Goal: Task Accomplishment & Management: Manage account settings

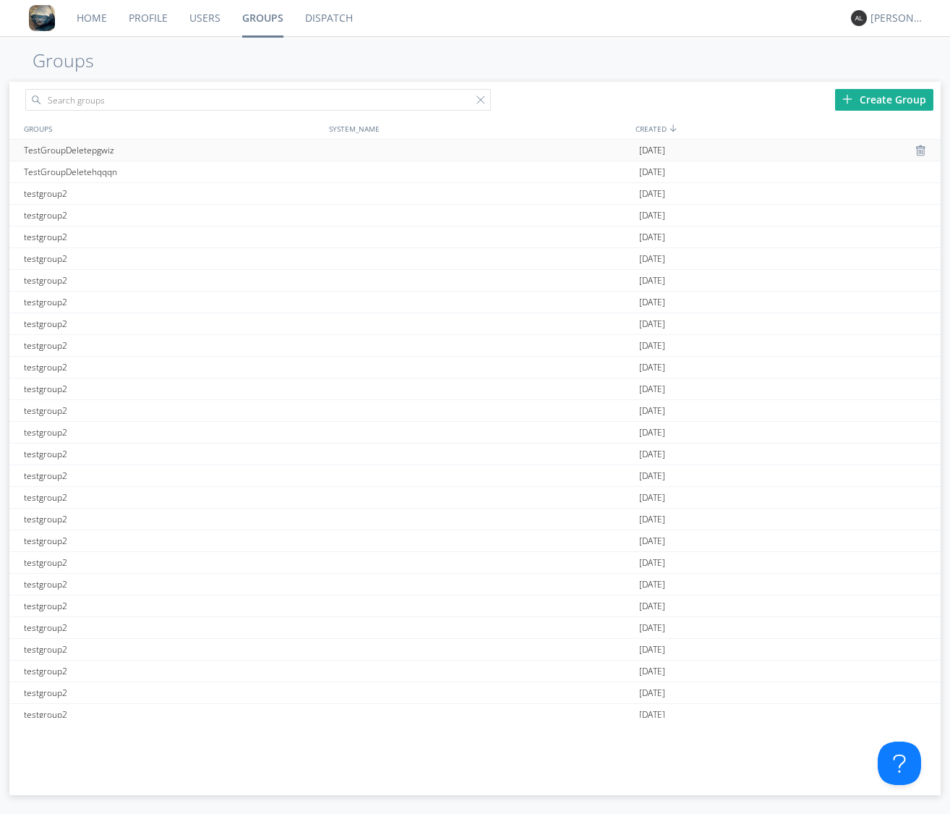
click at [414, 158] on div at bounding box center [480, 150] width 310 height 21
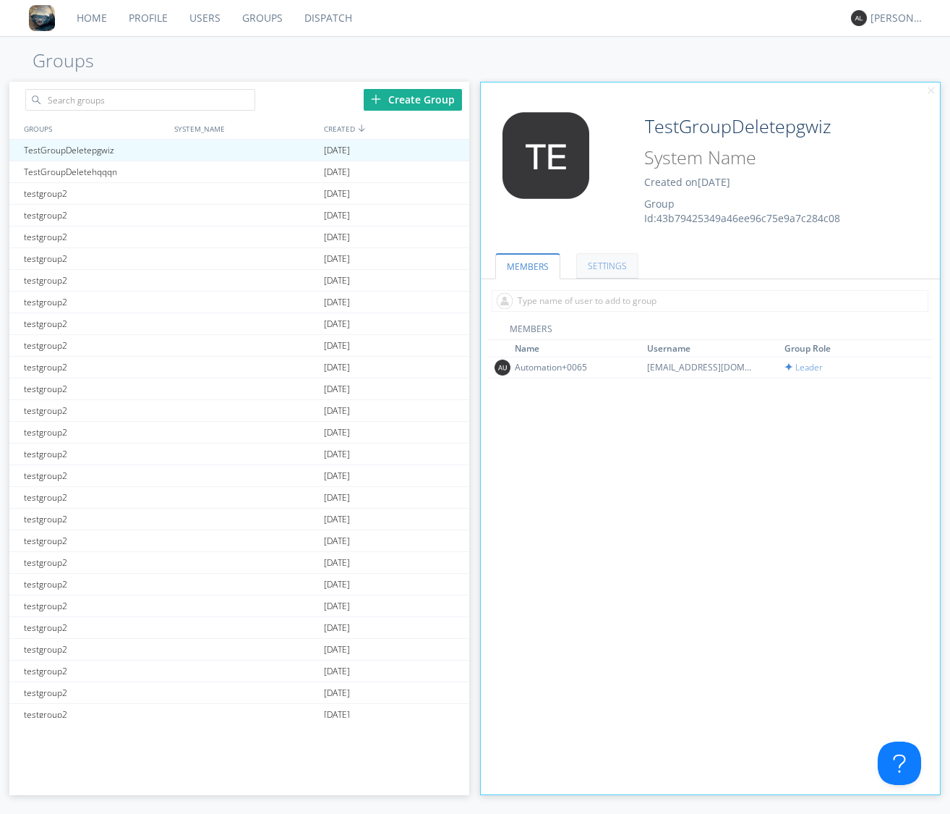
click at [607, 263] on link "SETTINGS" at bounding box center [607, 265] width 62 height 25
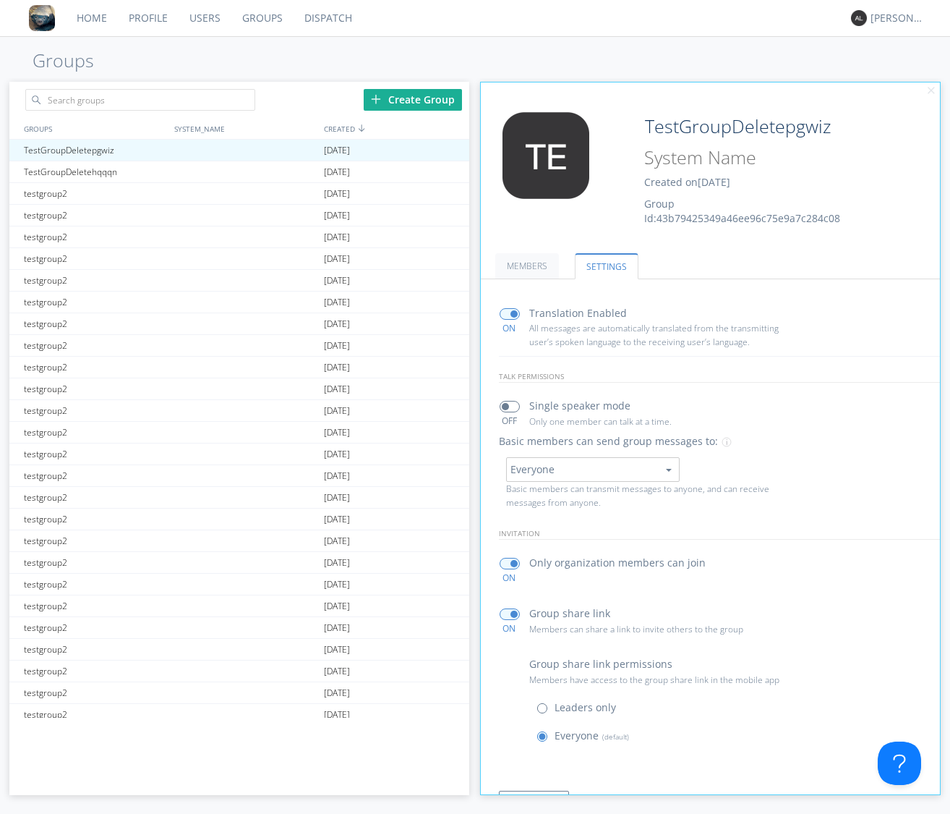
click at [204, 22] on link "Users" at bounding box center [205, 18] width 53 height 36
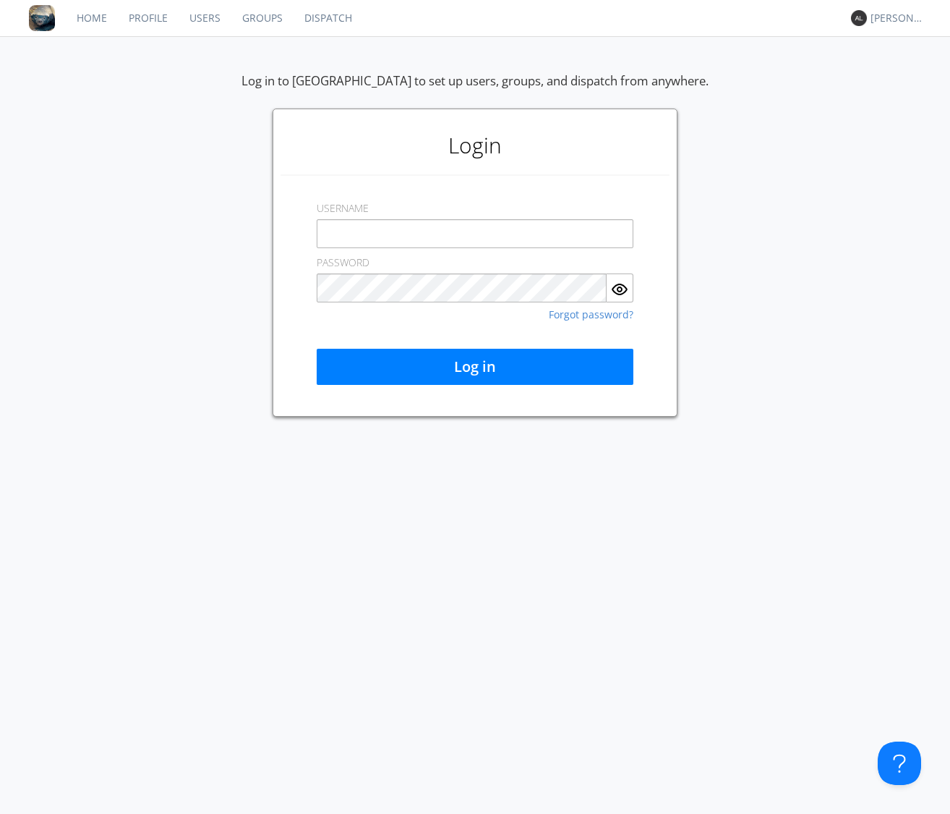
click at [526, 220] on input "text" at bounding box center [475, 233] width 317 height 29
type input "[EMAIL_ADDRESS][DOMAIN_NAME]"
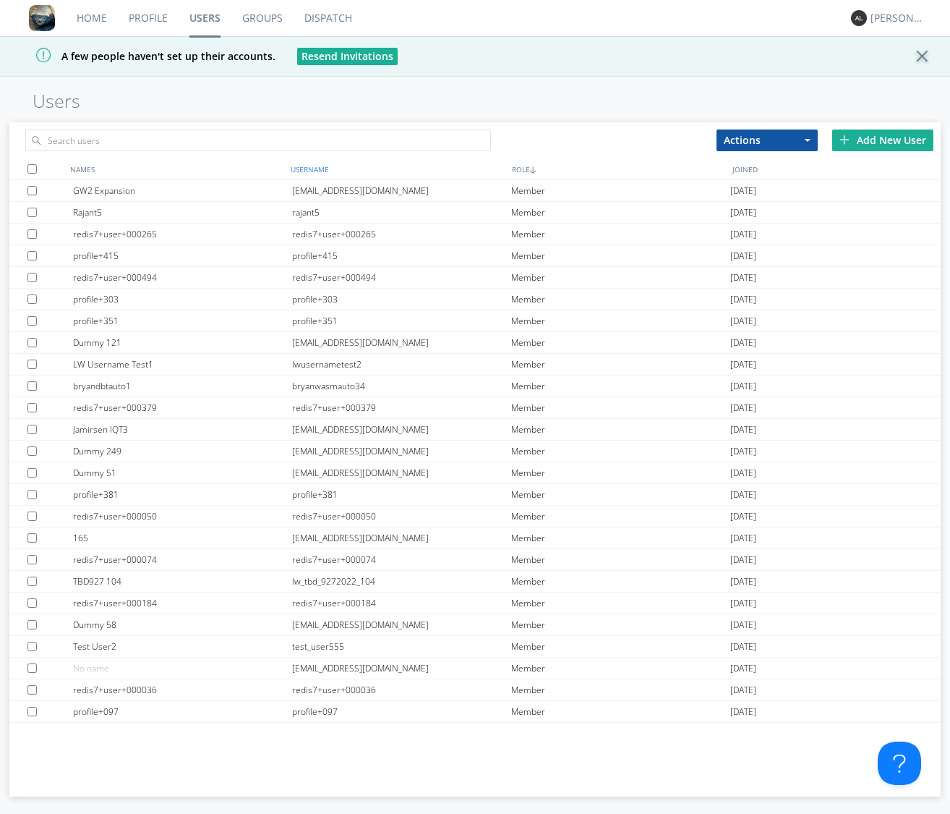
click at [318, 178] on div "USERNAME" at bounding box center [397, 168] width 221 height 21
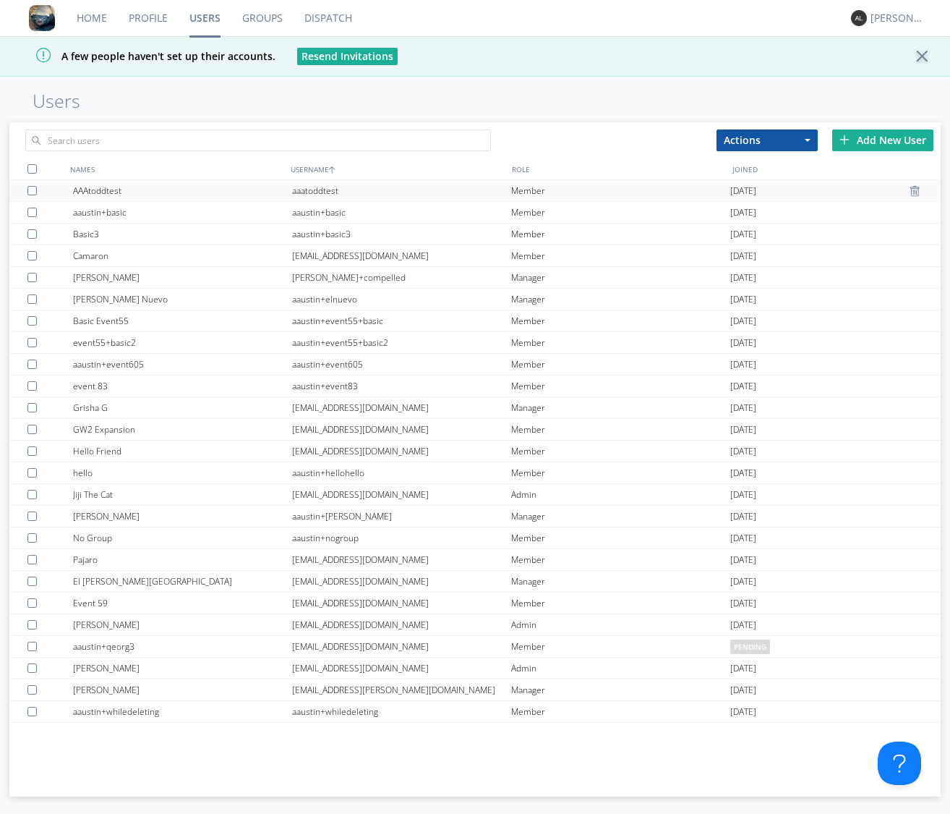
click at [318, 187] on div "aaatoddtest" at bounding box center [401, 190] width 219 height 21
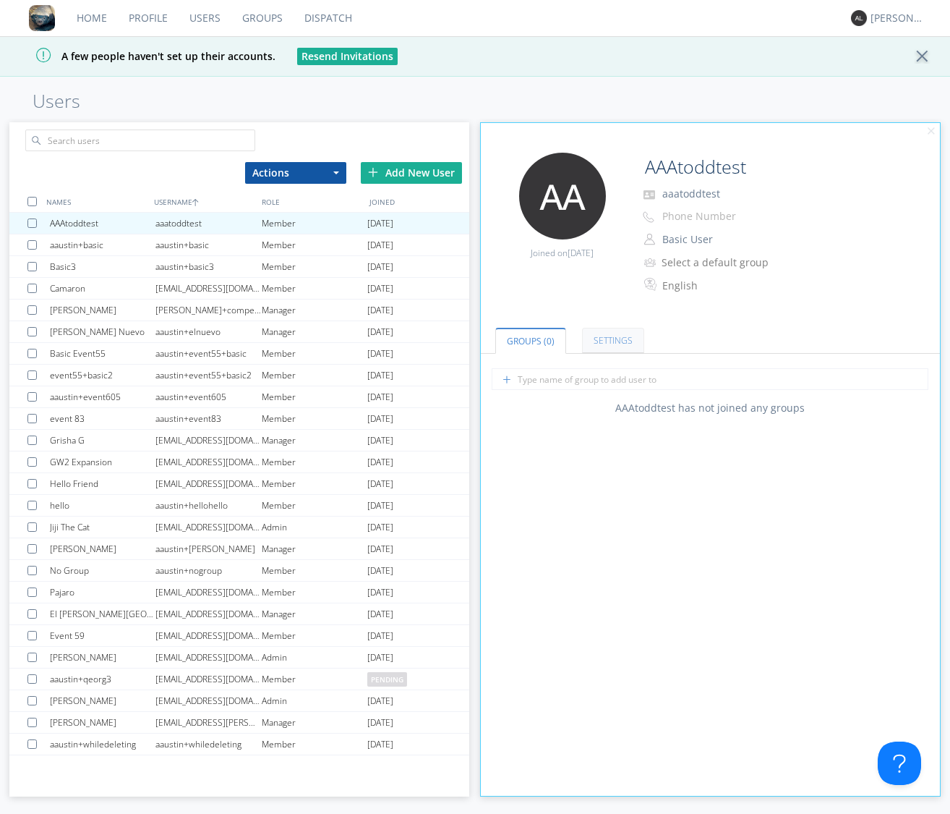
click at [624, 334] on link "Settings" at bounding box center [613, 340] width 62 height 25
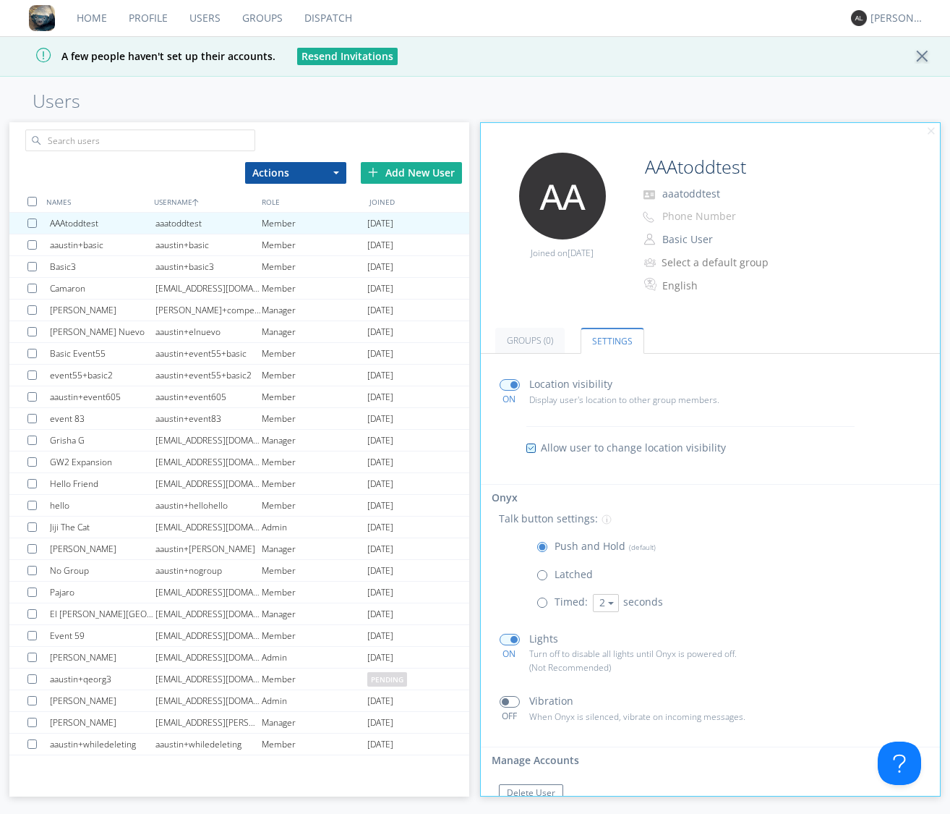
click at [505, 383] on span at bounding box center [510, 385] width 20 height 12
click at [0, 0] on input "checkbox" at bounding box center [0, 0] width 0 height 0
click at [513, 385] on span at bounding box center [510, 385] width 20 height 12
click at [0, 0] on input "checkbox" at bounding box center [0, 0] width 0 height 0
click at [401, 169] on div "Add New User" at bounding box center [411, 173] width 101 height 22
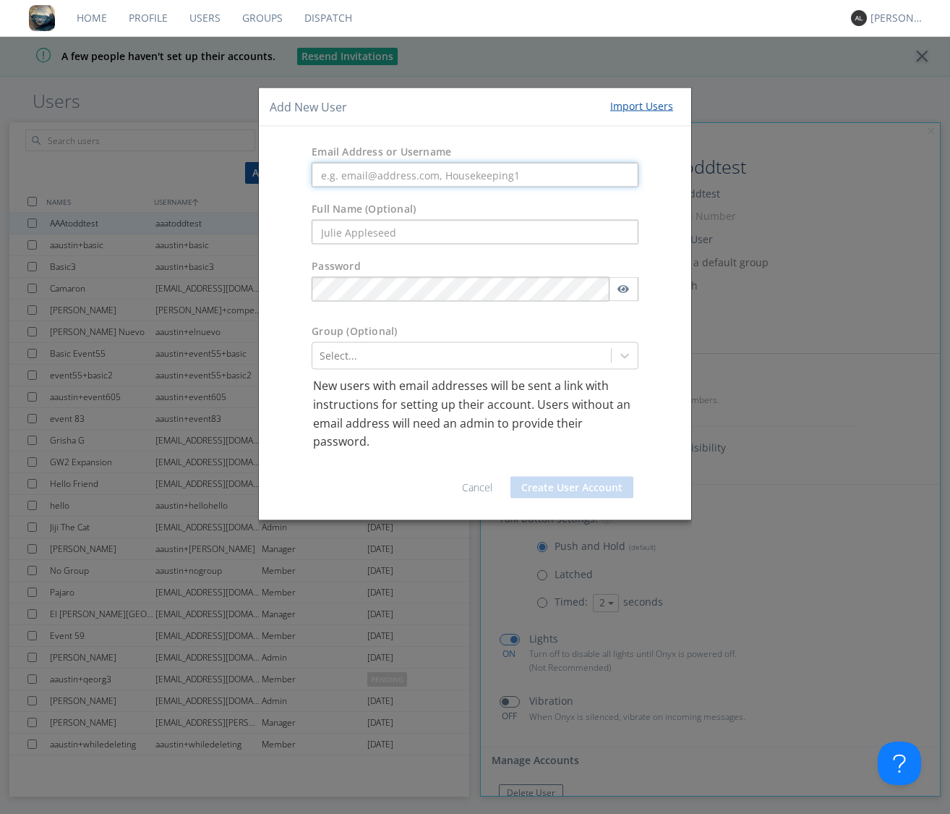
click at [393, 173] on input "text" at bounding box center [475, 175] width 327 height 25
click at [471, 483] on link "Cancel" at bounding box center [477, 486] width 30 height 14
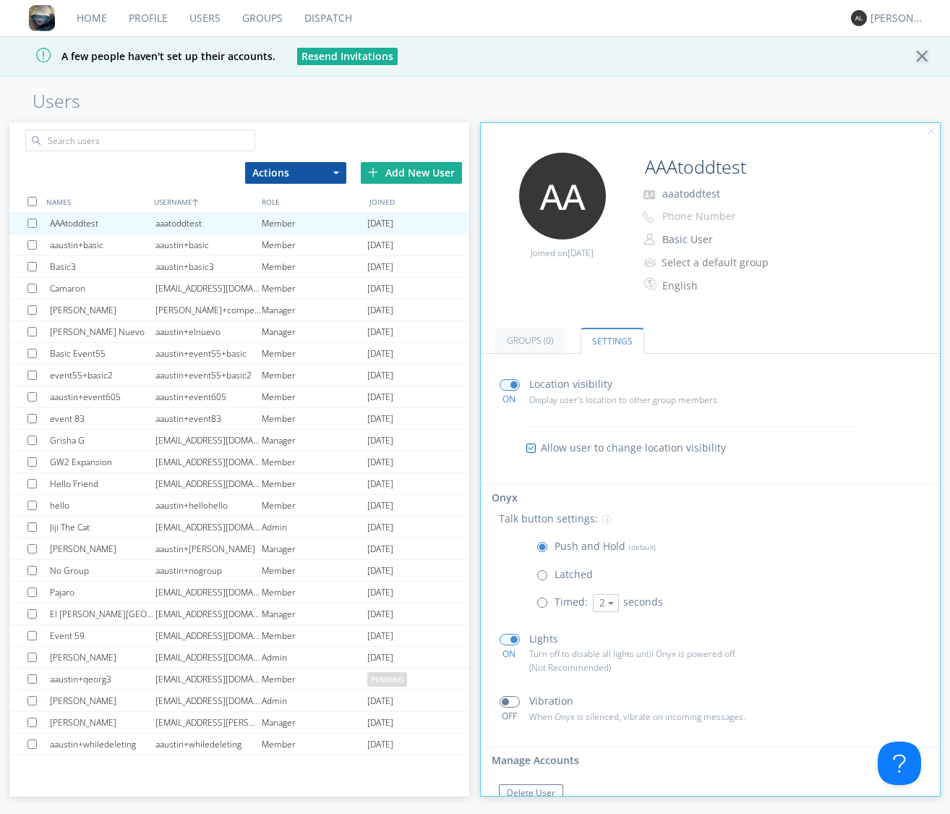
click at [260, 15] on link "Groups" at bounding box center [262, 18] width 62 height 36
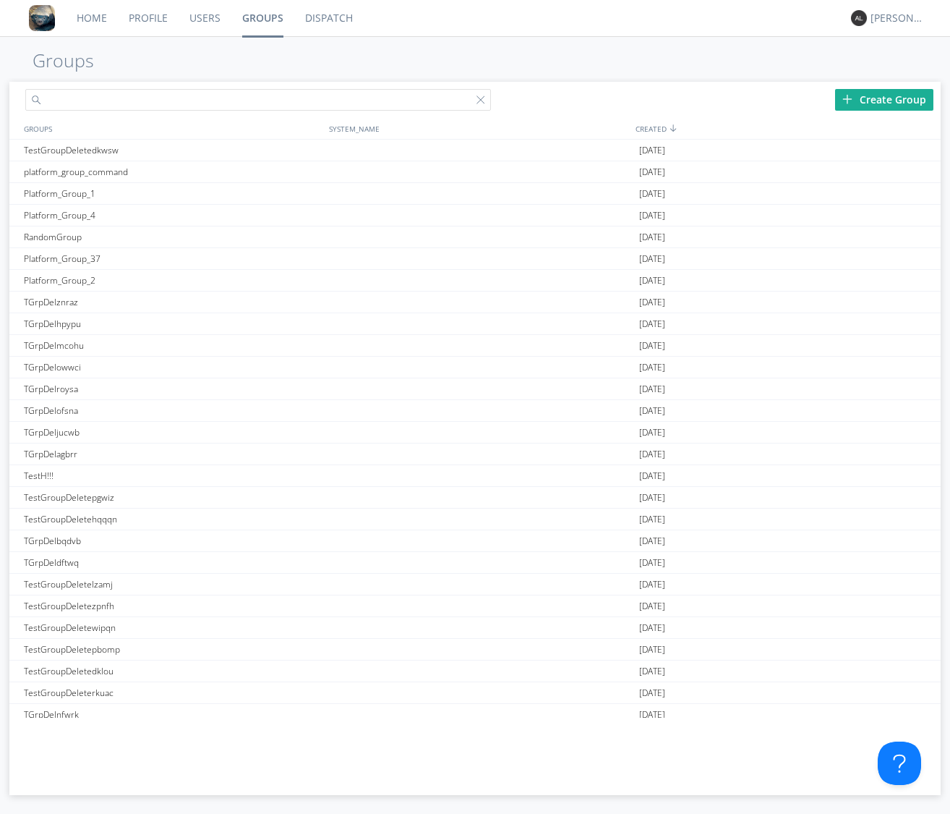
click at [293, 95] on input "text" at bounding box center [258, 100] width 466 height 22
type input "AtlasGroupDerfaul"
click at [903, 20] on div "[PERSON_NAME]" at bounding box center [898, 18] width 54 height 14
click at [902, 72] on div "Log Out" at bounding box center [905, 77] width 74 height 26
